Goal: Information Seeking & Learning: Learn about a topic

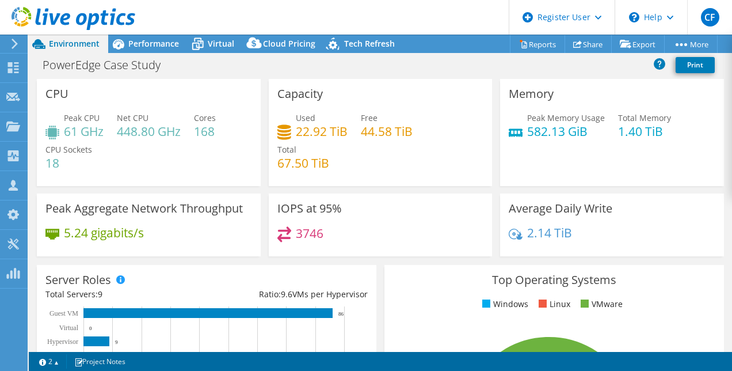
select select "USD"
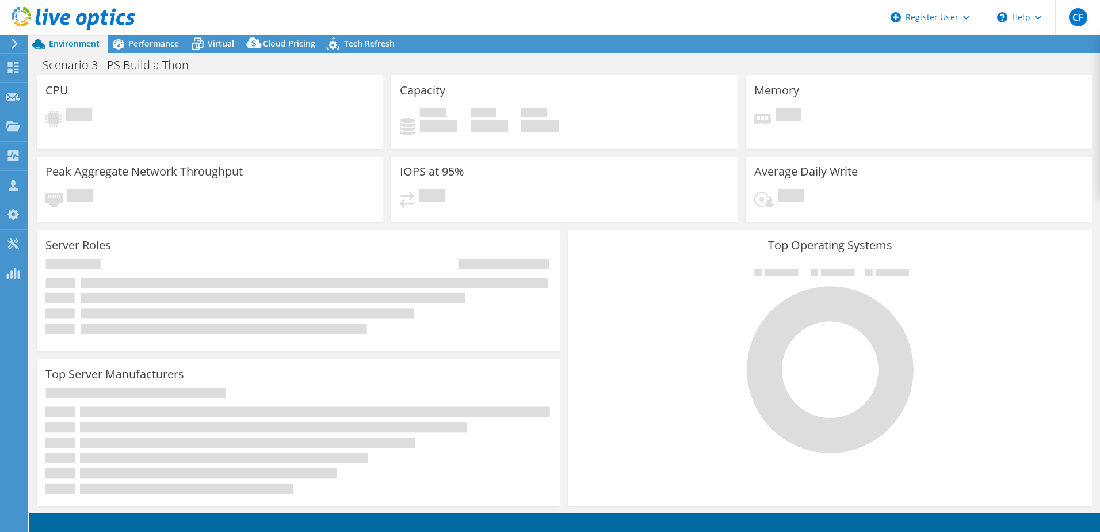
select select "USD"
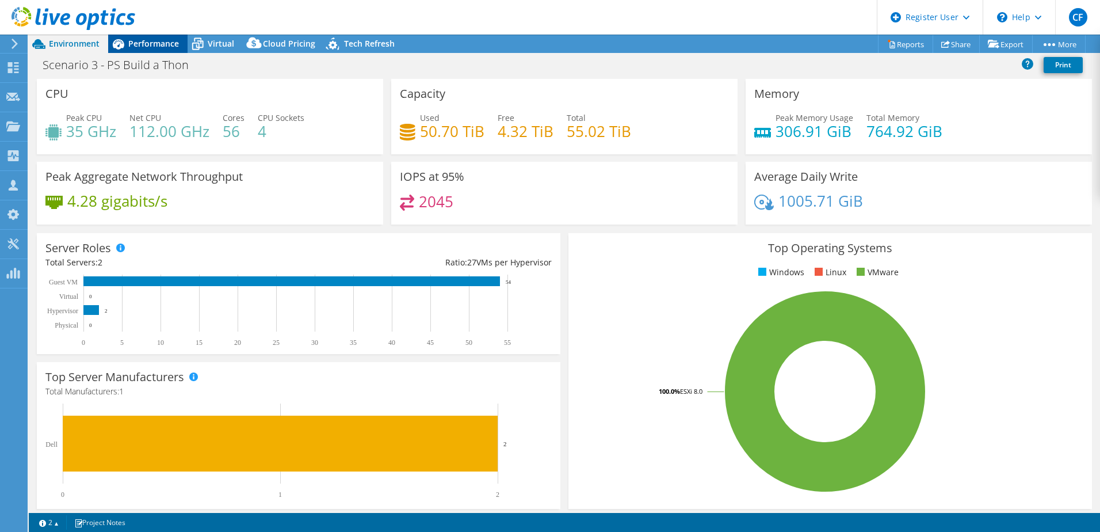
click at [158, 48] on span "Performance" at bounding box center [153, 43] width 51 height 11
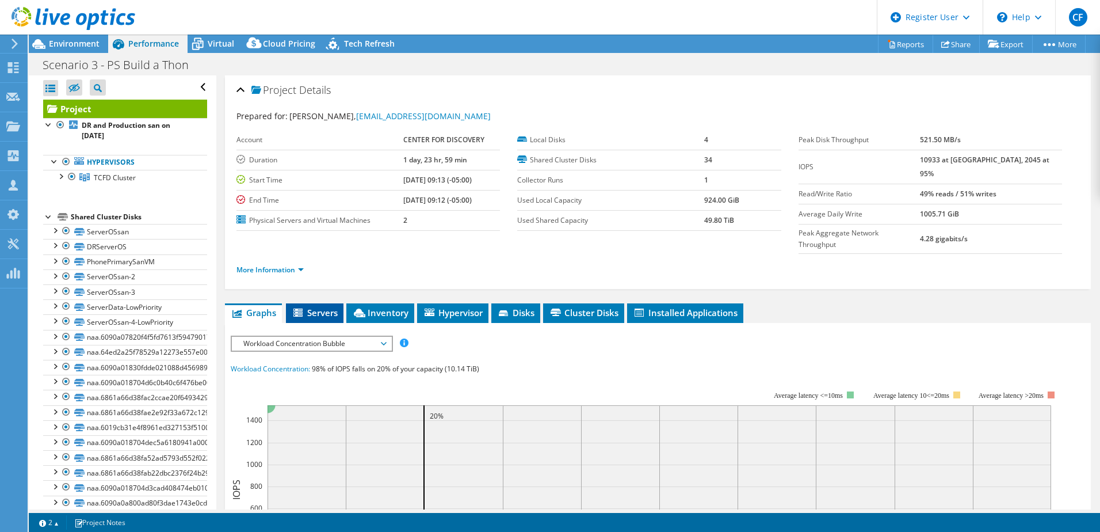
click at [314, 307] on span "Servers" at bounding box center [315, 313] width 46 height 12
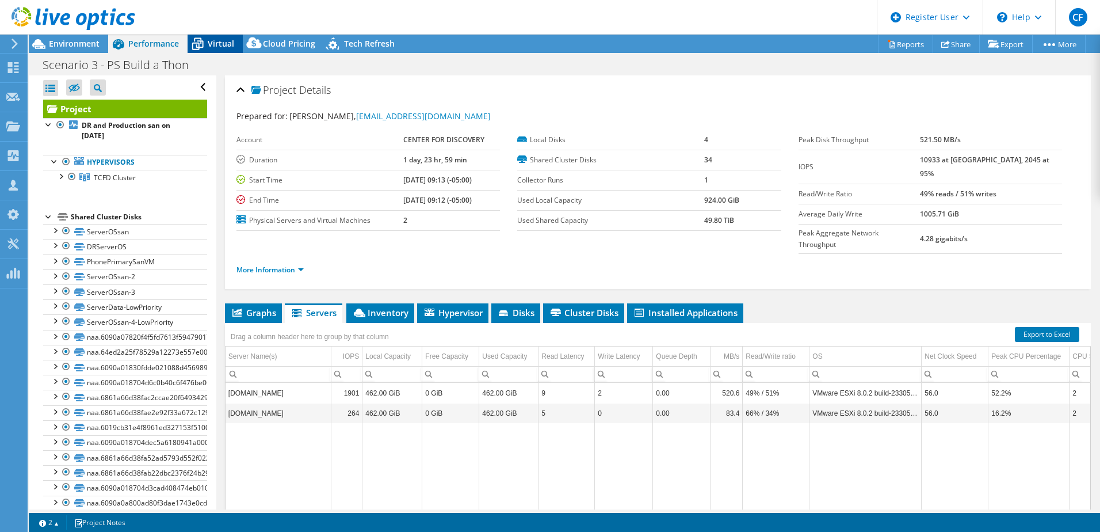
click at [214, 41] on span "Virtual" at bounding box center [221, 43] width 26 height 11
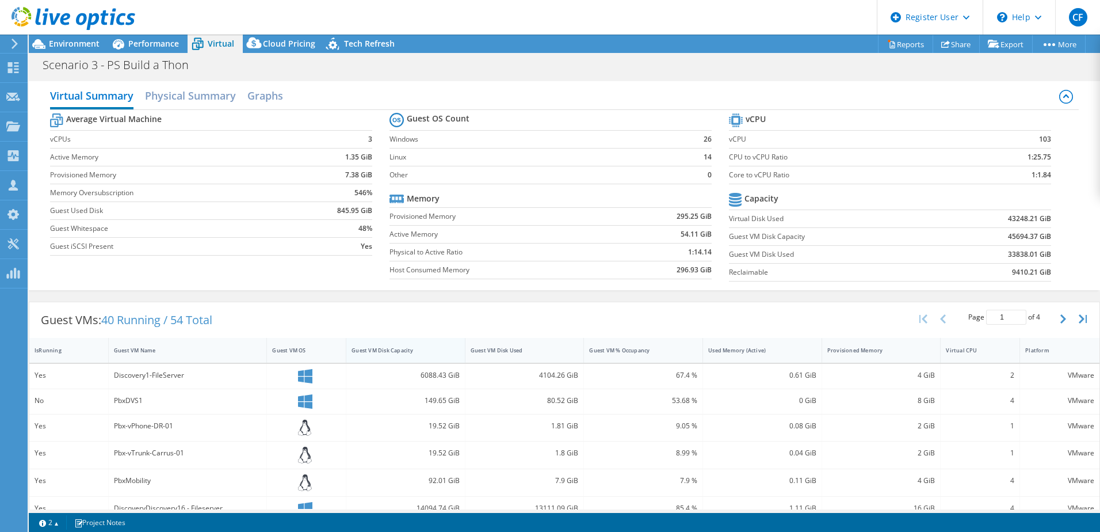
click at [400, 353] on div "Guest VM Disk Capacity" at bounding box center [399, 349] width 94 height 7
click at [442, 353] on div "Guest VM Disk Capacity" at bounding box center [399, 349] width 94 height 7
click at [558, 349] on div "Guest VM Disk Used" at bounding box center [518, 349] width 94 height 7
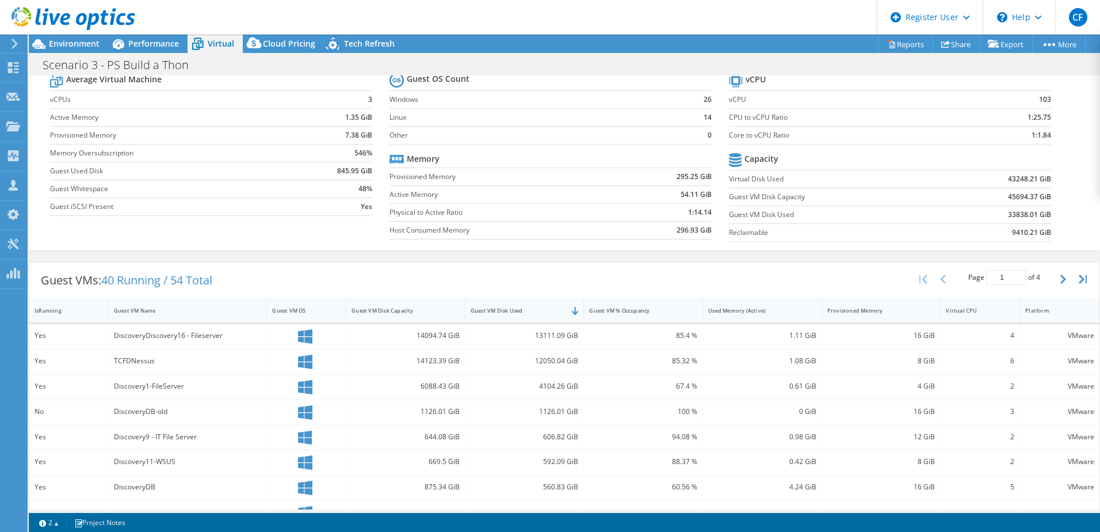
scroll to position [58, 0]
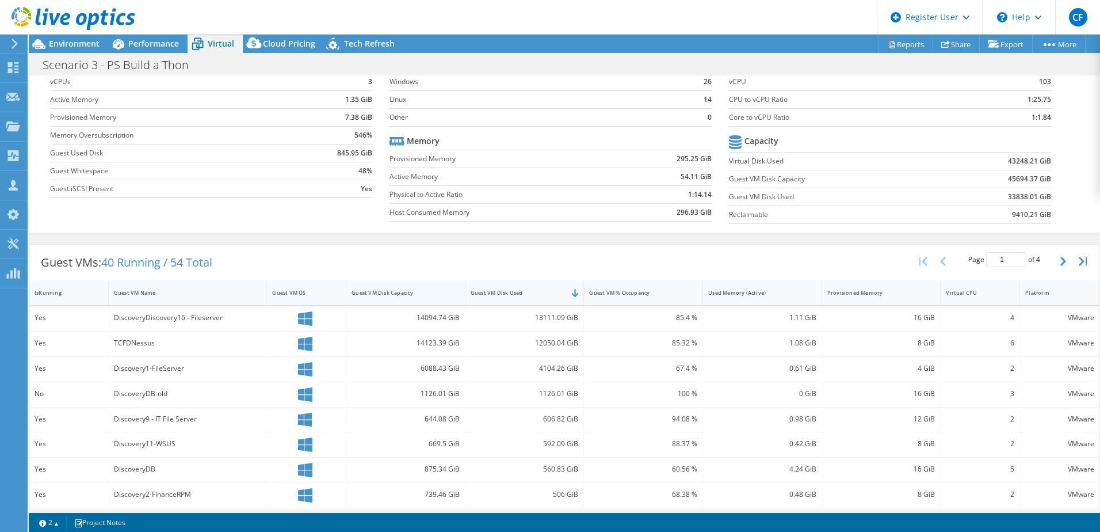
click at [443, 284] on div "Guest VM Disk Capacity" at bounding box center [398, 293] width 105 height 18
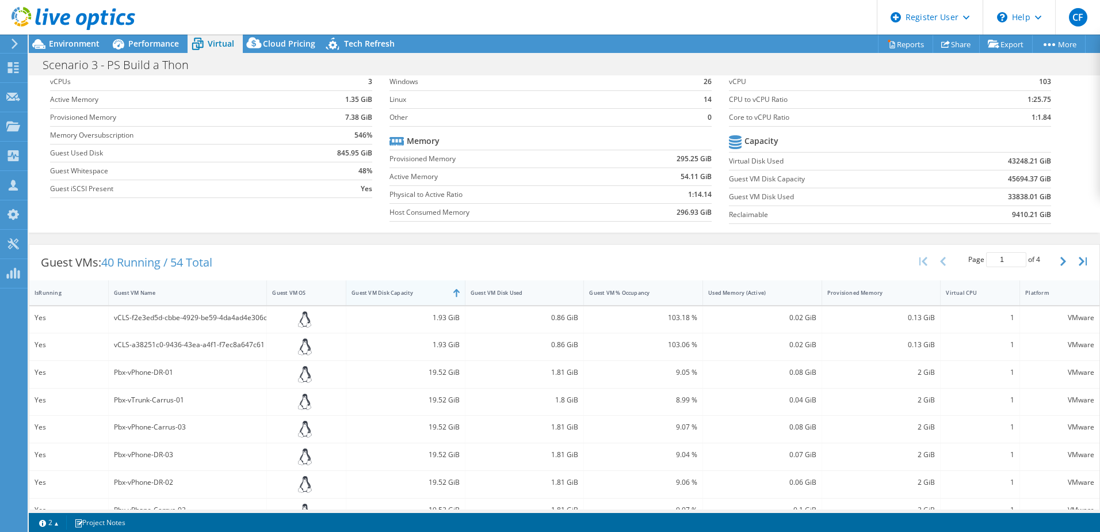
click at [435, 287] on div "Guest VM Disk Capacity" at bounding box center [398, 293] width 105 height 18
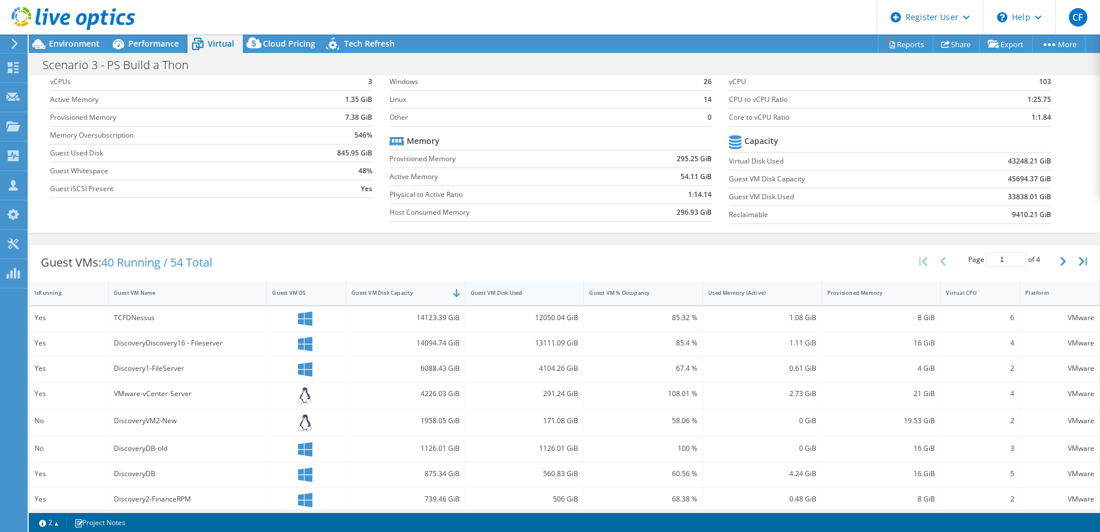
click at [504, 291] on div "Guest VM Disk Used" at bounding box center [518, 292] width 94 height 7
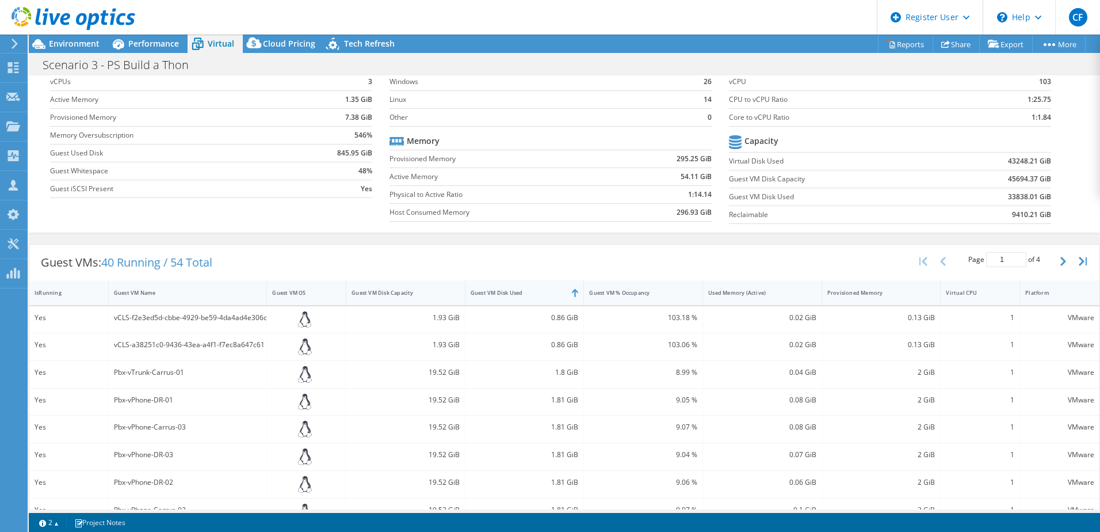
click at [504, 291] on div "Guest VM Disk Used" at bounding box center [518, 292] width 94 height 7
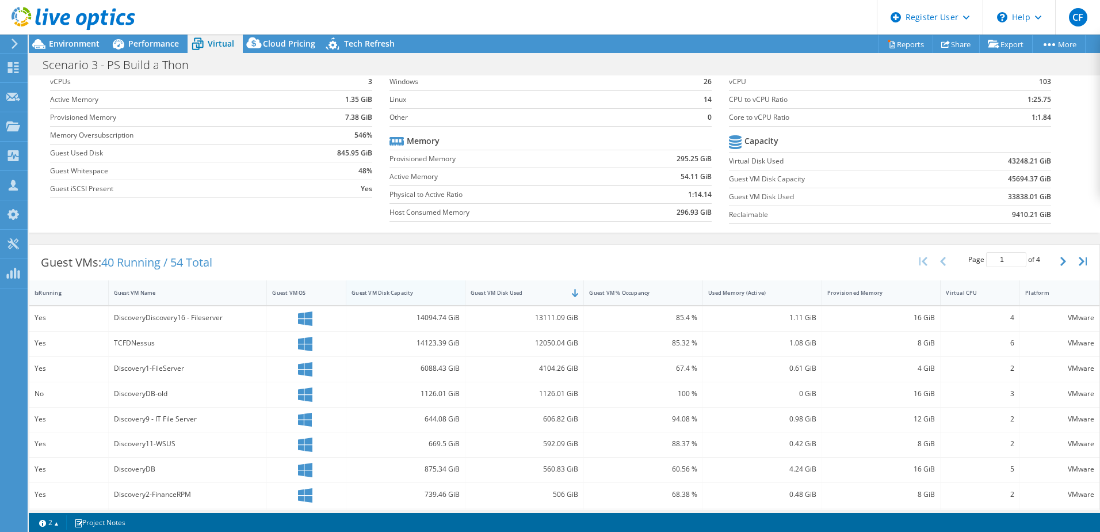
click at [405, 289] on div "Guest VM Disk Capacity" at bounding box center [399, 292] width 94 height 7
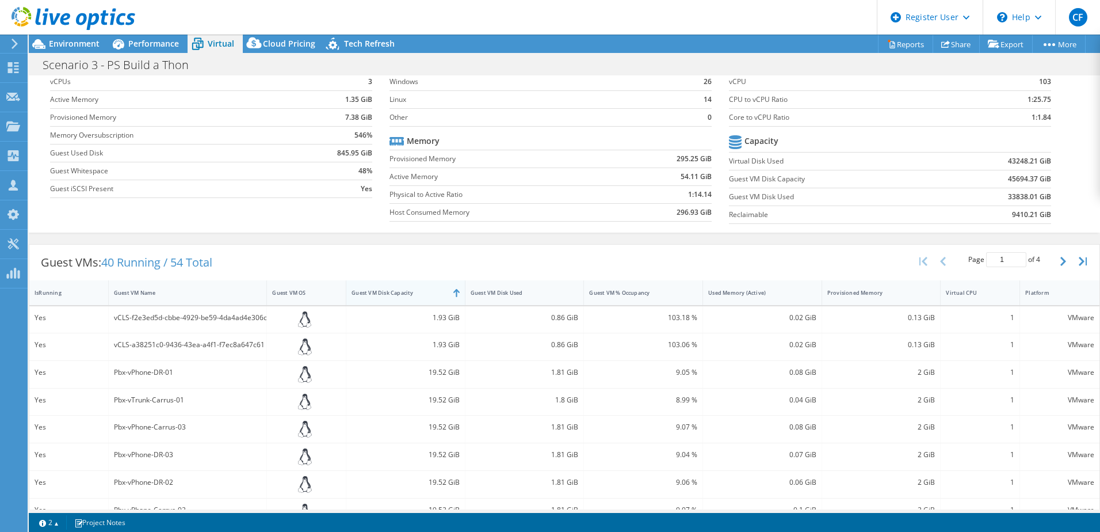
click at [405, 289] on div "Guest VM Disk Capacity" at bounding box center [399, 292] width 94 height 7
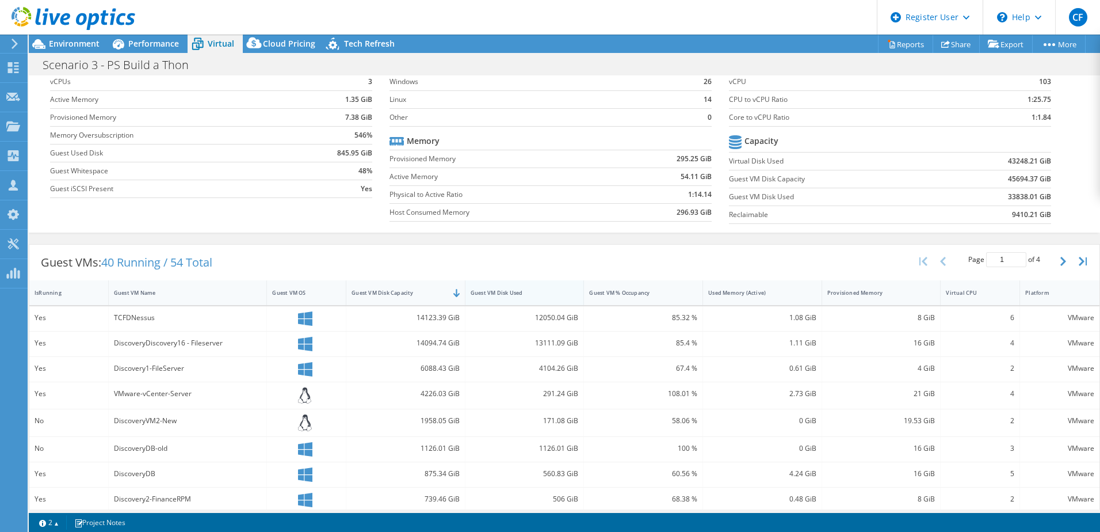
click at [493, 287] on div "Guest VM Disk Used" at bounding box center [518, 293] width 105 height 18
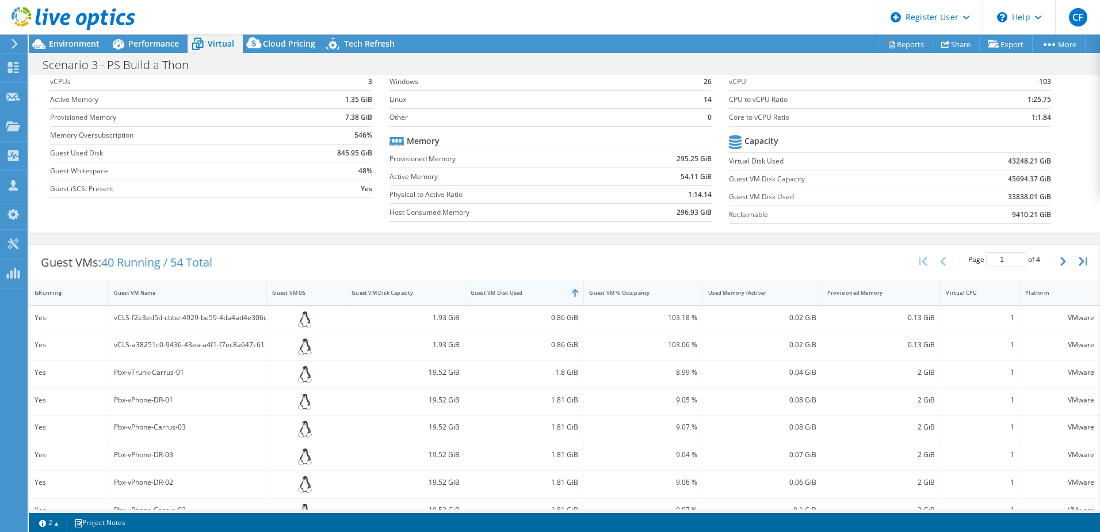
click at [493, 287] on div "Guest VM Disk Used" at bounding box center [518, 293] width 105 height 18
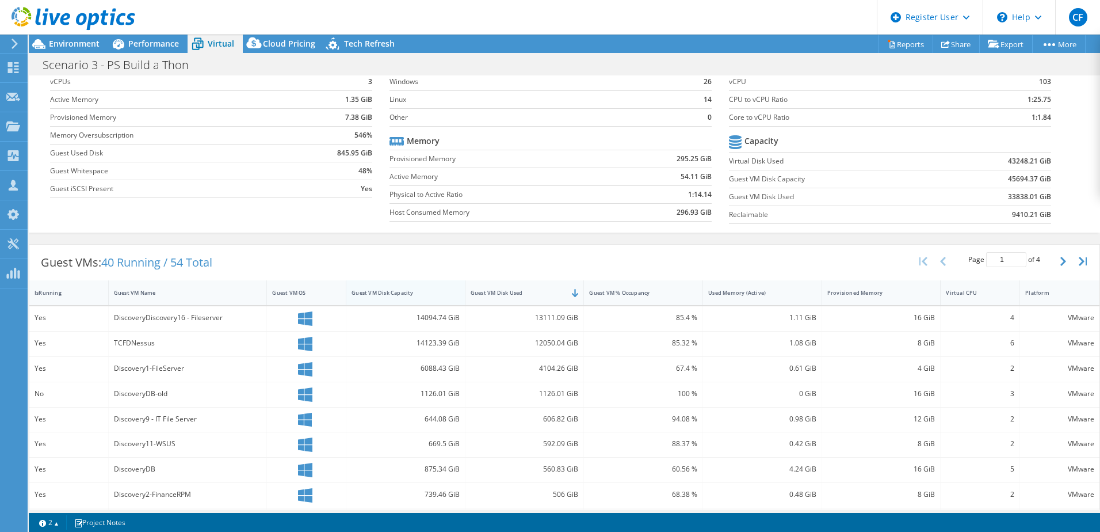
click at [398, 286] on div "Guest VM Disk Capacity" at bounding box center [398, 293] width 105 height 18
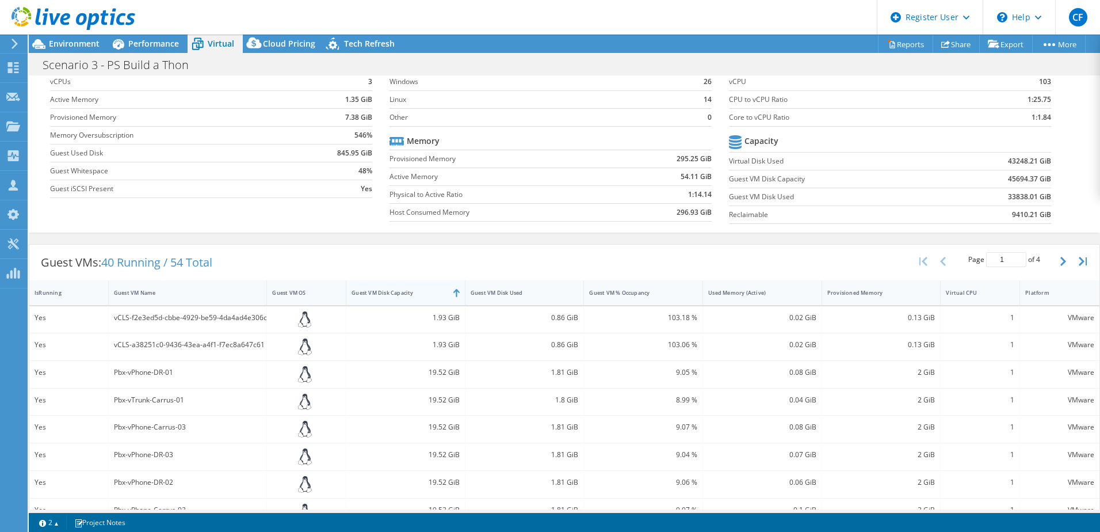
click at [398, 286] on div "Guest VM Disk Capacity" at bounding box center [398, 293] width 105 height 18
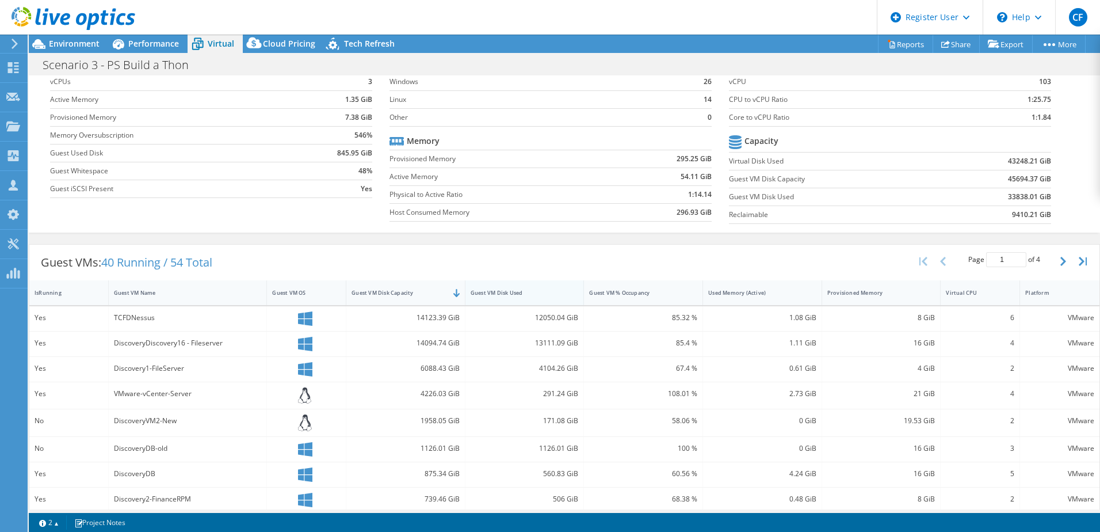
click at [506, 285] on div "Guest VM Disk Used" at bounding box center [518, 293] width 105 height 18
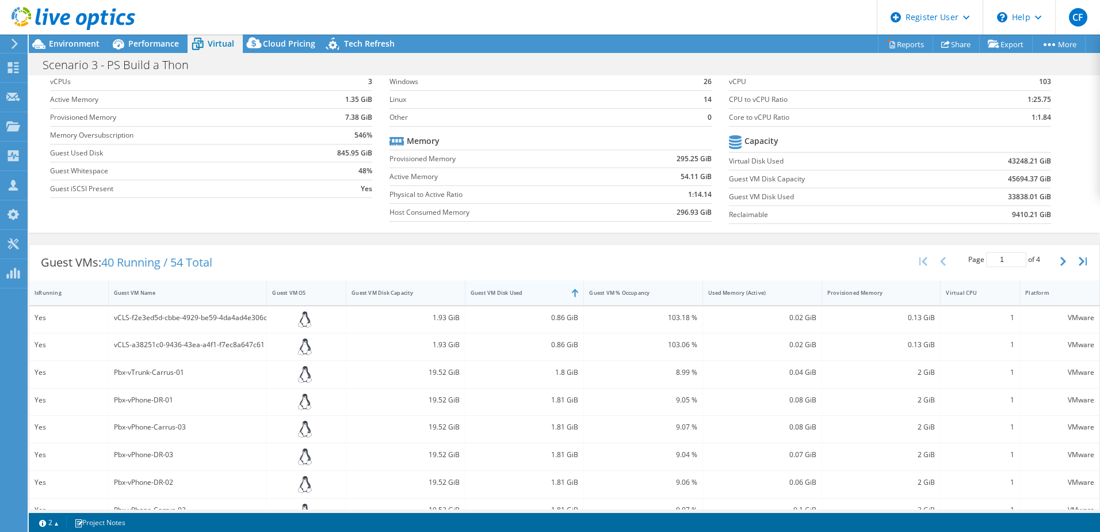
click at [506, 285] on div "Guest VM Disk Used" at bounding box center [518, 293] width 105 height 18
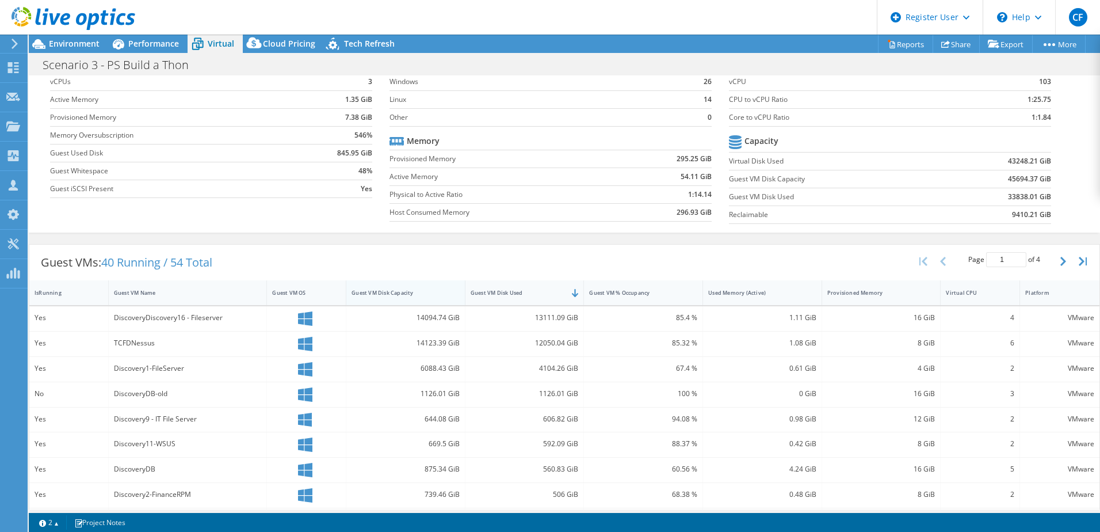
click at [413, 281] on div "Guest VM Disk Capacity" at bounding box center [405, 292] width 119 height 25
click at [483, 282] on div "Guest VM Disk Used" at bounding box center [525, 292] width 119 height 25
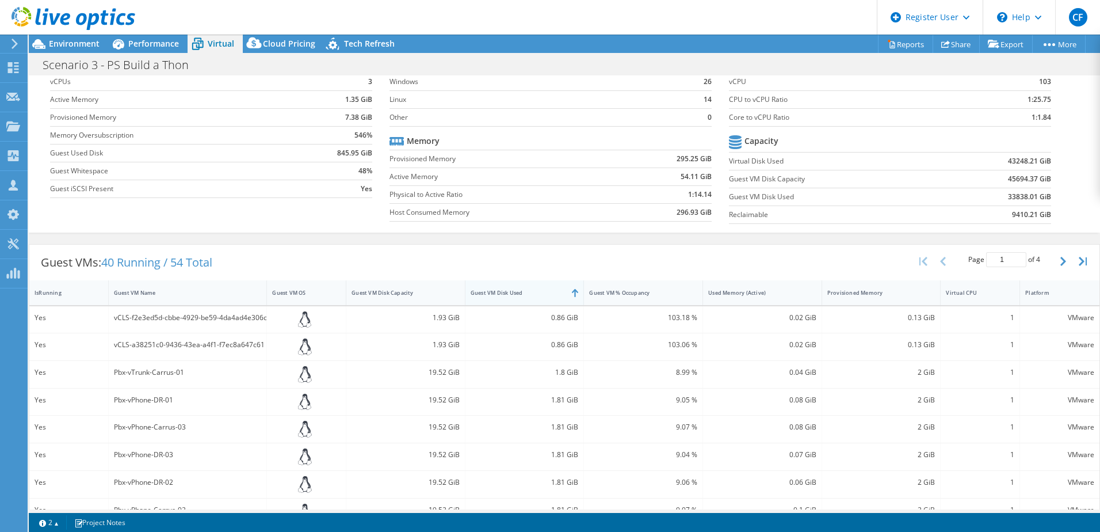
click at [483, 282] on div "Guest VM Disk Used" at bounding box center [525, 292] width 119 height 25
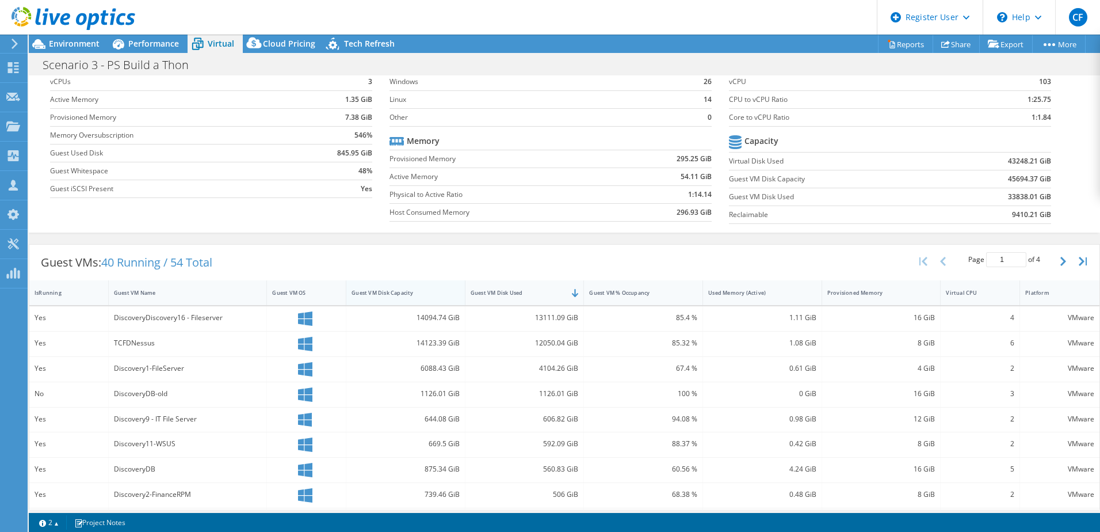
click at [395, 292] on div "Guest VM Disk Capacity" at bounding box center [399, 292] width 94 height 7
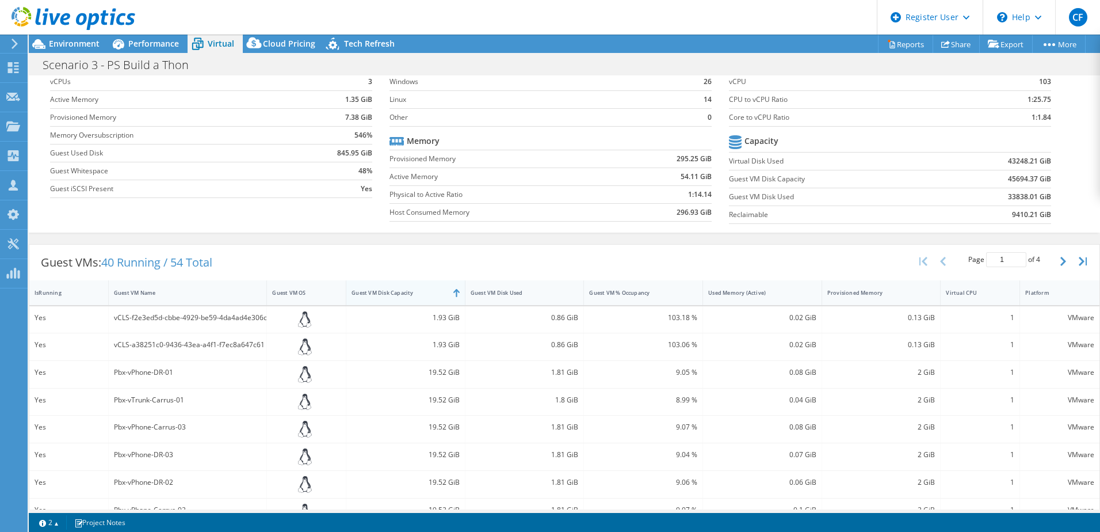
click at [395, 292] on div "Guest VM Disk Capacity" at bounding box center [399, 292] width 94 height 7
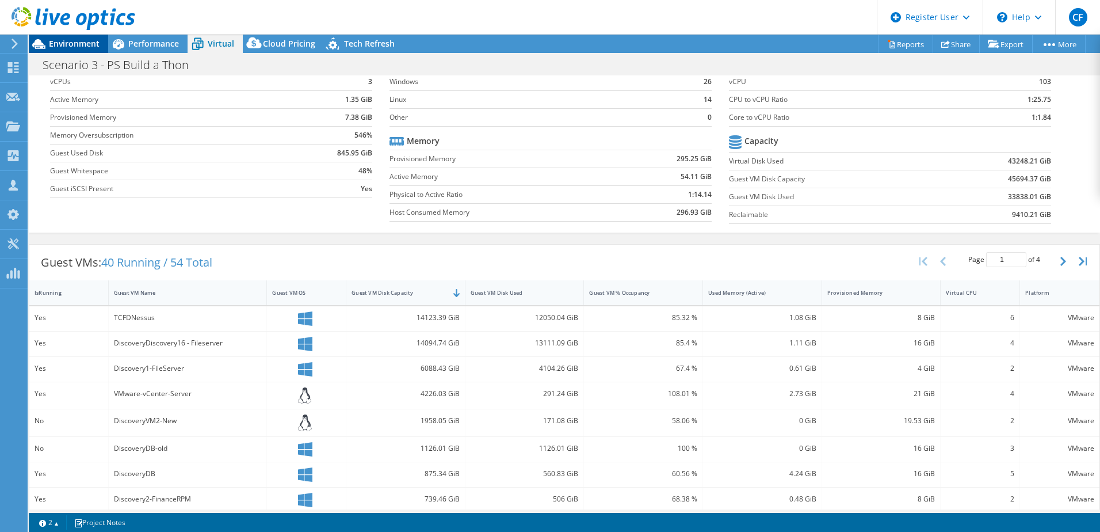
click at [94, 41] on span "Environment" at bounding box center [74, 43] width 51 height 11
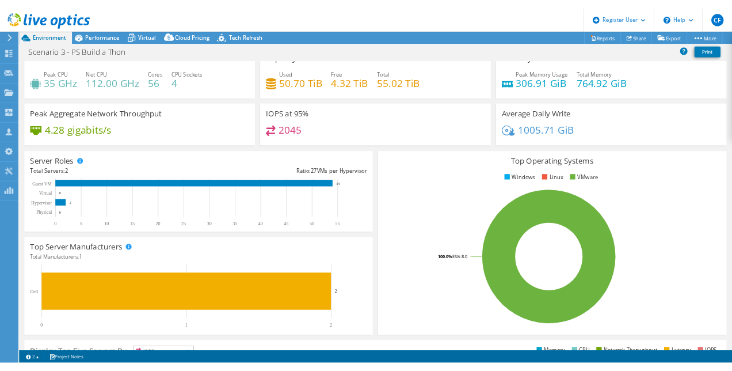
scroll to position [0, 0]
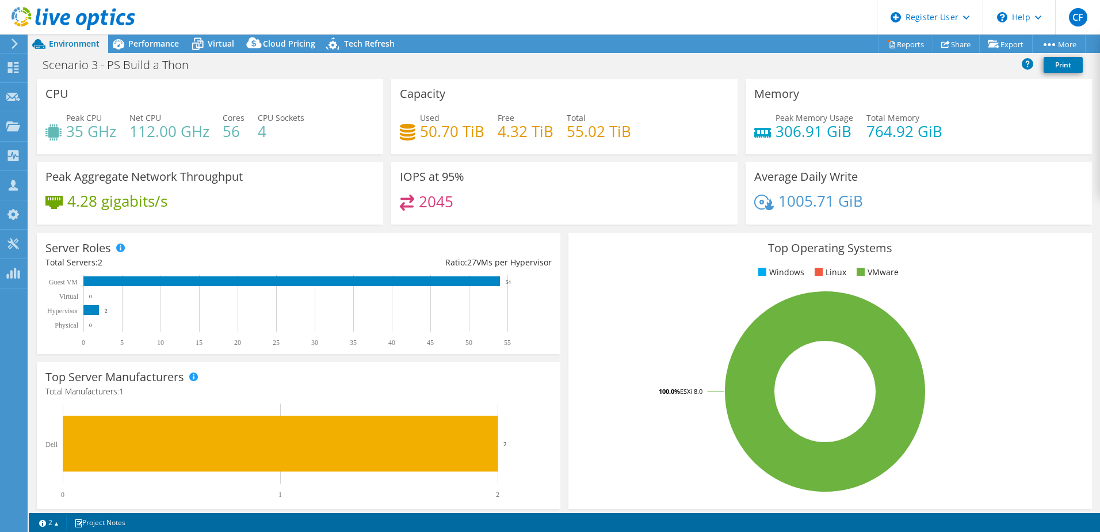
drag, startPoint x: 564, startPoint y: 133, endPoint x: 625, endPoint y: 125, distance: 61.0
click at [609, 125] on h4 "55.02 TiB" at bounding box center [599, 131] width 64 height 13
drag, startPoint x: 625, startPoint y: 125, endPoint x: 608, endPoint y: 166, distance: 44.1
click at [608, 166] on div "IOPS at 95% 2045" at bounding box center [564, 193] width 346 height 63
click at [177, 44] on span "Performance" at bounding box center [153, 43] width 51 height 11
